Goal: Information Seeking & Learning: Check status

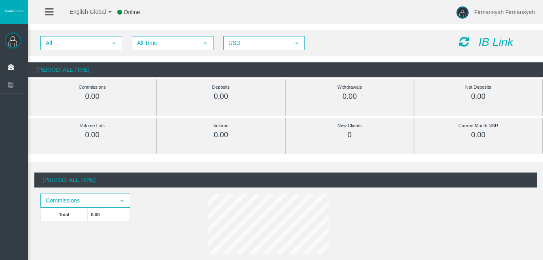
click at [11, 43] on img at bounding box center [13, 40] width 16 height 16
click at [11, 69] on icon at bounding box center [12, 67] width 21 height 17
click at [8, 64] on icon at bounding box center [12, 67] width 21 height 17
click at [44, 68] on span "Dashboard" at bounding box center [62, 67] width 79 height 17
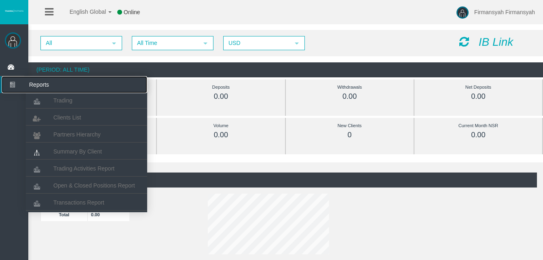
click at [13, 85] on icon at bounding box center [12, 84] width 21 height 17
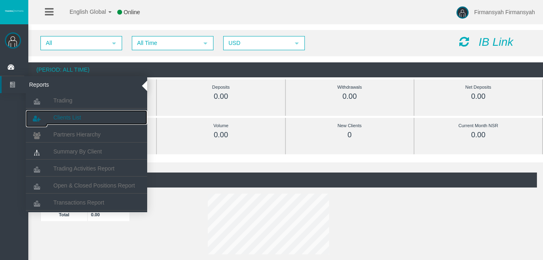
click at [63, 114] on span "Clients List" at bounding box center [67, 117] width 28 height 6
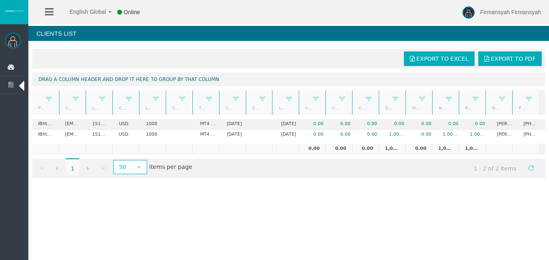
click at [230, 199] on div "English Global 简体中文 English Global 日本語 한국어 Online Firmansyah Firmansyah Help Lo…" at bounding box center [274, 130] width 549 height 260
click at [86, 91] on div at bounding box center [86, 102] width 4 height 25
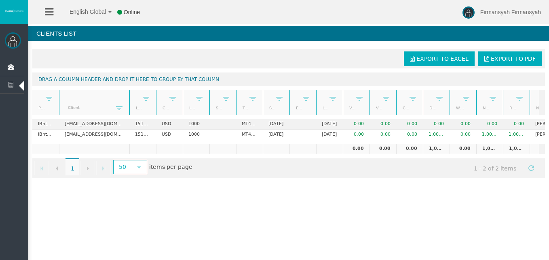
drag, startPoint x: 86, startPoint y: 91, endPoint x: 136, endPoint y: 94, distance: 50.2
click at [136, 94] on div "Partner code Client Login Currency Leverage Short Code Type Start Date End Date…" at bounding box center [285, 102] width 507 height 25
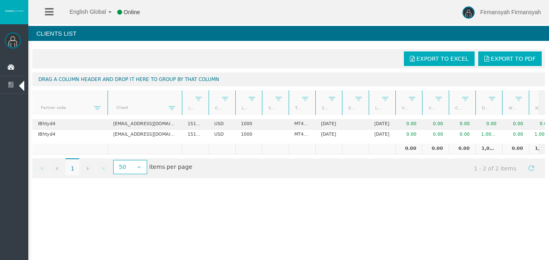
drag, startPoint x: 59, startPoint y: 91, endPoint x: 108, endPoint y: 90, distance: 49.8
click at [108, 90] on div "Export to Excel Export to PDF Drag a column header and drop it here to group by…" at bounding box center [288, 113] width 521 height 137
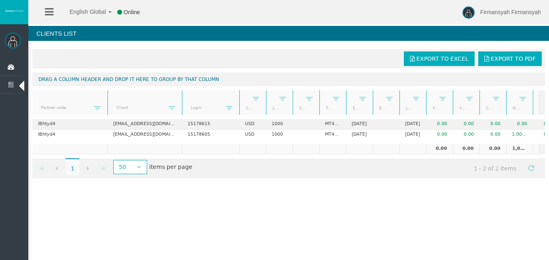
drag, startPoint x: 210, startPoint y: 90, endPoint x: 241, endPoint y: 91, distance: 31.6
click at [241, 91] on div "Partner code Client Login Currency Leverage Short Code Type Start Date End Date…" at bounding box center [285, 102] width 507 height 25
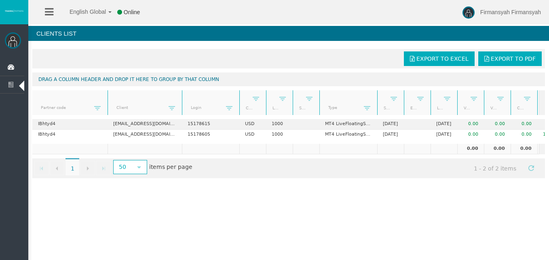
drag, startPoint x: 347, startPoint y: 91, endPoint x: 381, endPoint y: 88, distance: 34.1
click at [381, 88] on div "Export to Excel Export to PDF Drag a column header and drop it here to group by…" at bounding box center [288, 113] width 521 height 137
click at [284, 176] on div "Go to the first page Go to the previous page 1 1 Go to the next page Go to the …" at bounding box center [288, 168] width 513 height 20
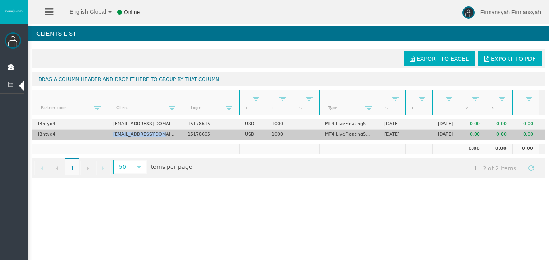
drag, startPoint x: 167, startPoint y: 134, endPoint x: 110, endPoint y: 133, distance: 57.0
click at [110, 133] on td "gjaya2056@gmail.com" at bounding box center [145, 134] width 74 height 10
copy td "gjaya2056@gmail.com"
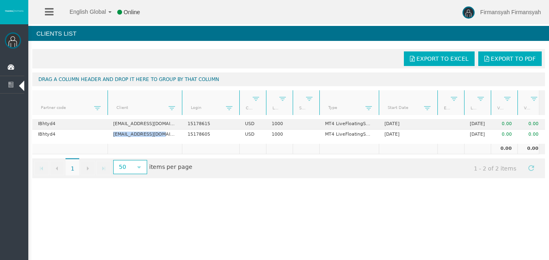
drag, startPoint x: 405, startPoint y: 92, endPoint x: 438, endPoint y: 92, distance: 32.8
click at [438, 92] on div "Partner code Client Login Currency Leverage Short Code Type Start Date End Date…" at bounding box center [285, 102] width 507 height 25
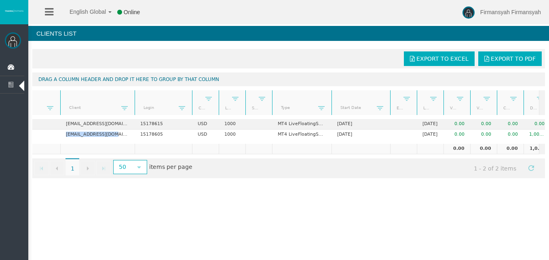
scroll to position [0, 49]
click at [322, 107] on span at bounding box center [320, 108] width 6 height 6
click at [295, 182] on div "Export to Excel Export to PDF Drag a column header and drop it here to group by…" at bounding box center [288, 113] width 521 height 137
click at [320, 109] on span at bounding box center [320, 108] width 6 height 6
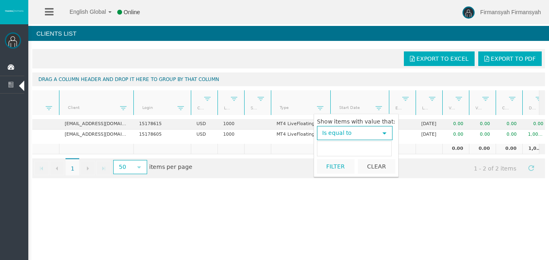
click at [340, 132] on span "Is equal to" at bounding box center [347, 133] width 59 height 13
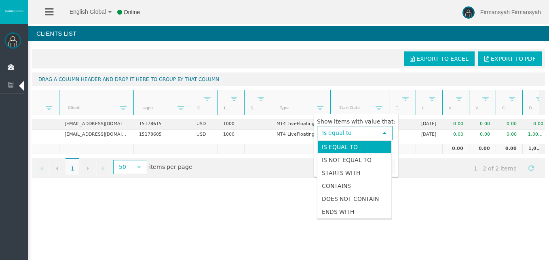
click at [340, 132] on span "Is equal to" at bounding box center [347, 133] width 59 height 13
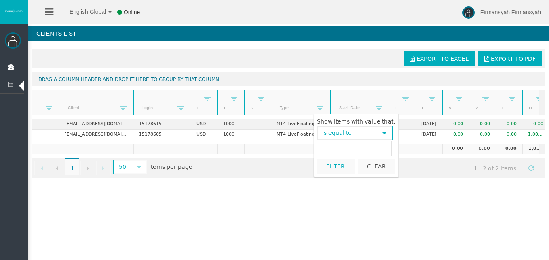
click at [292, 146] on div "Export to Excel Export to PDF Drag a column header and drop it here to group by…" at bounding box center [288, 113] width 521 height 137
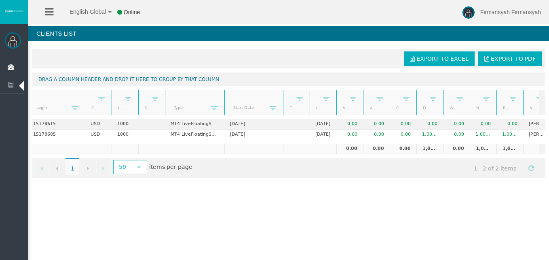
scroll to position [0, 0]
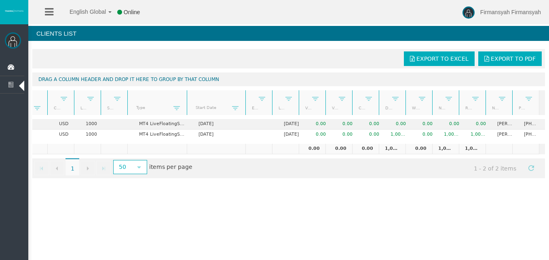
click at [406, 92] on th "Withdrawals" at bounding box center [419, 102] width 27 height 25
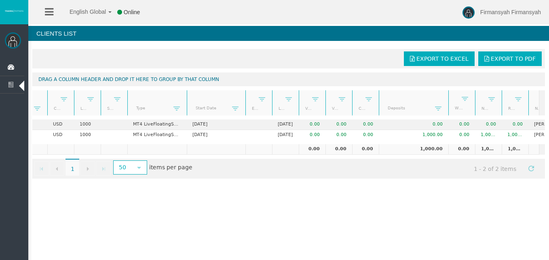
drag, startPoint x: 406, startPoint y: 93, endPoint x: 452, endPoint y: 91, distance: 46.6
click at [452, 91] on div "Partner code Client Login Currency Leverage Short Code Type Start Date End Date…" at bounding box center [285, 102] width 507 height 25
drag, startPoint x: 504, startPoint y: 93, endPoint x: 523, endPoint y: 91, distance: 18.6
click at [523, 91] on div "Partner code Client Login Currency Leverage Short Code Type Start Date End Date…" at bounding box center [285, 102] width 507 height 25
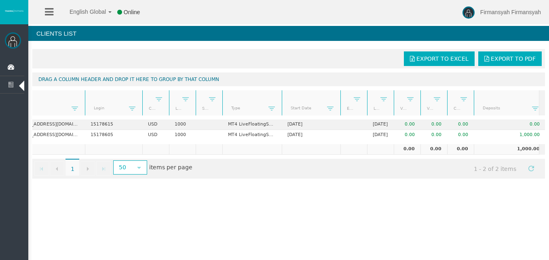
scroll to position [0, 104]
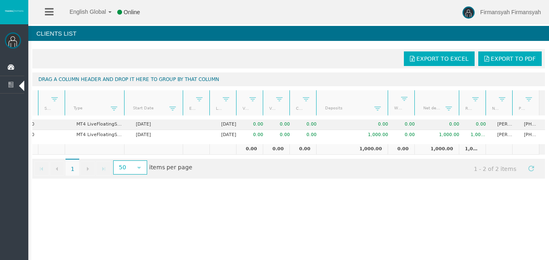
click at [512, 91] on div at bounding box center [513, 102] width 4 height 25
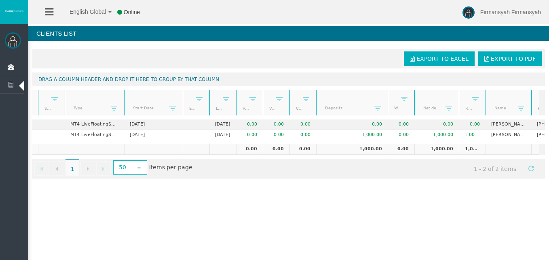
drag, startPoint x: 512, startPoint y: 91, endPoint x: 532, endPoint y: 93, distance: 20.0
click at [532, 93] on div "Partner code Client Login Currency Leverage Short Code Type Start Date End Date…" at bounding box center [285, 102] width 507 height 25
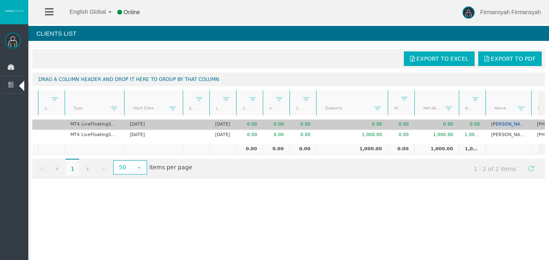
drag, startPoint x: 524, startPoint y: 125, endPoint x: 497, endPoint y: 126, distance: 26.7
click at [497, 126] on td "Shynfa Laura" at bounding box center [509, 124] width 46 height 11
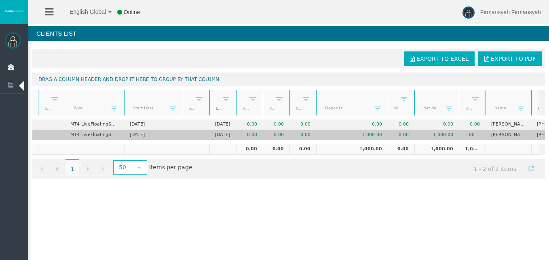
click at [441, 136] on td "1,000.00" at bounding box center [437, 135] width 44 height 10
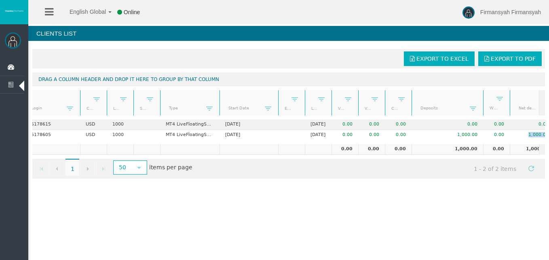
scroll to position [0, 201]
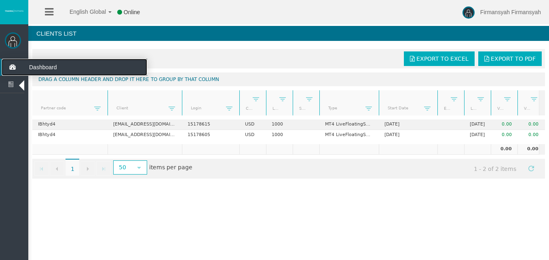
click at [15, 68] on icon at bounding box center [12, 67] width 21 height 17
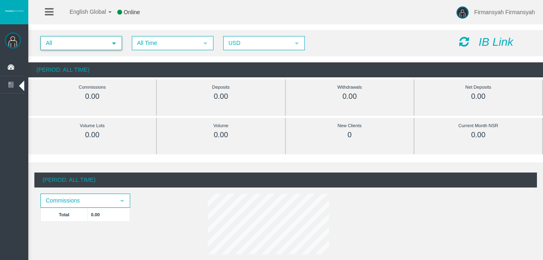
click at [107, 44] on span "select" at bounding box center [114, 43] width 15 height 13
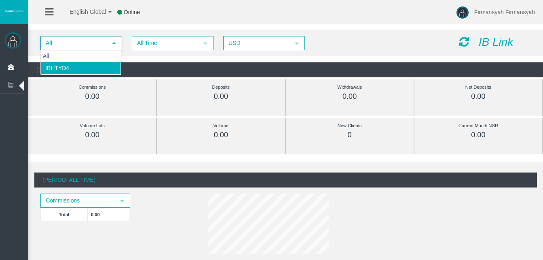
click at [93, 68] on li "IBhtyd4" at bounding box center [81, 67] width 80 height 13
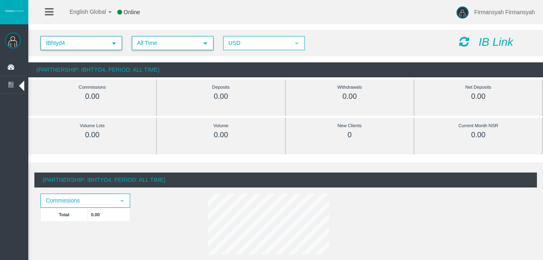
click at [169, 41] on span "All Time" at bounding box center [166, 43] width 66 height 13
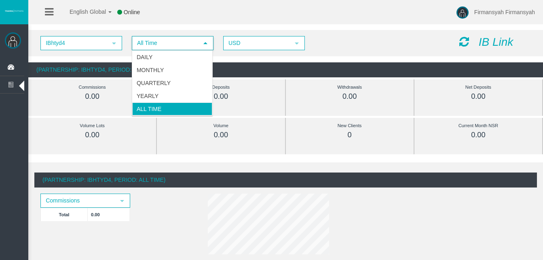
click at [196, 21] on div "English Global 简体中文 English Global 日本語 한국어 Online Firmansyah Firmansyah Help Lo…" at bounding box center [271, 12] width 543 height 24
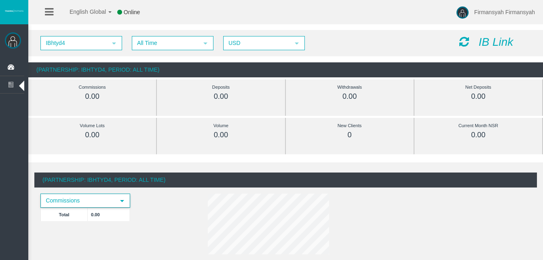
click at [110, 199] on span "Commissions" at bounding box center [78, 200] width 74 height 13
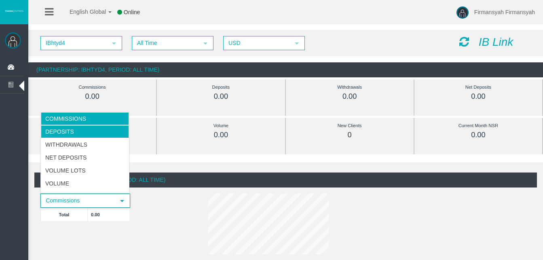
click at [90, 129] on li "Deposits" at bounding box center [85, 131] width 88 height 13
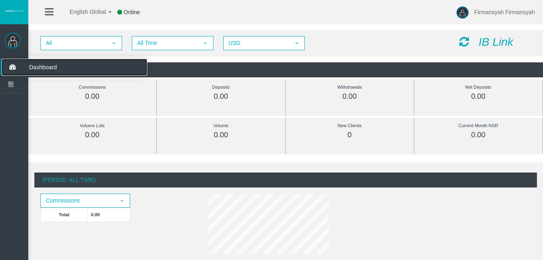
click at [11, 69] on icon at bounding box center [12, 67] width 21 height 17
click at [35, 66] on span "Dashboard" at bounding box center [62, 67] width 79 height 17
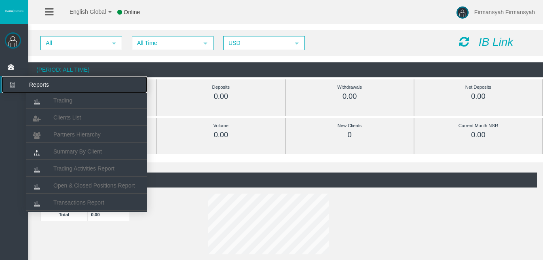
click at [13, 82] on icon at bounding box center [12, 84] width 21 height 17
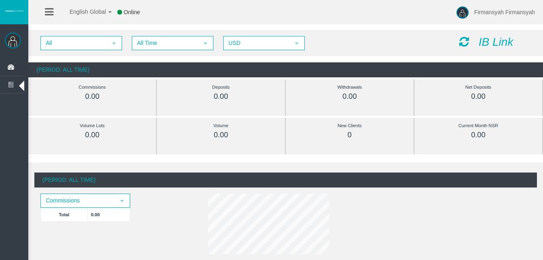
click at [51, 9] on icon at bounding box center [49, 12] width 8 height 10
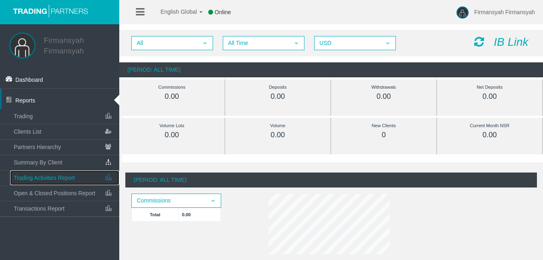
click at [70, 175] on span "Trading Activities Report" at bounding box center [44, 177] width 61 height 6
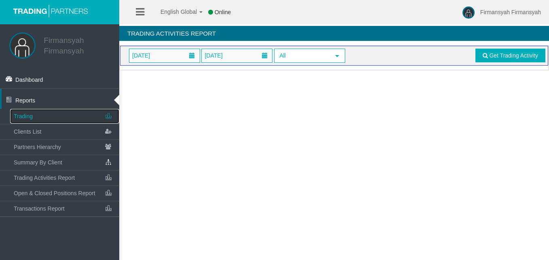
click at [62, 112] on link "Trading" at bounding box center [64, 116] width 109 height 15
